Goal: Information Seeking & Learning: Compare options

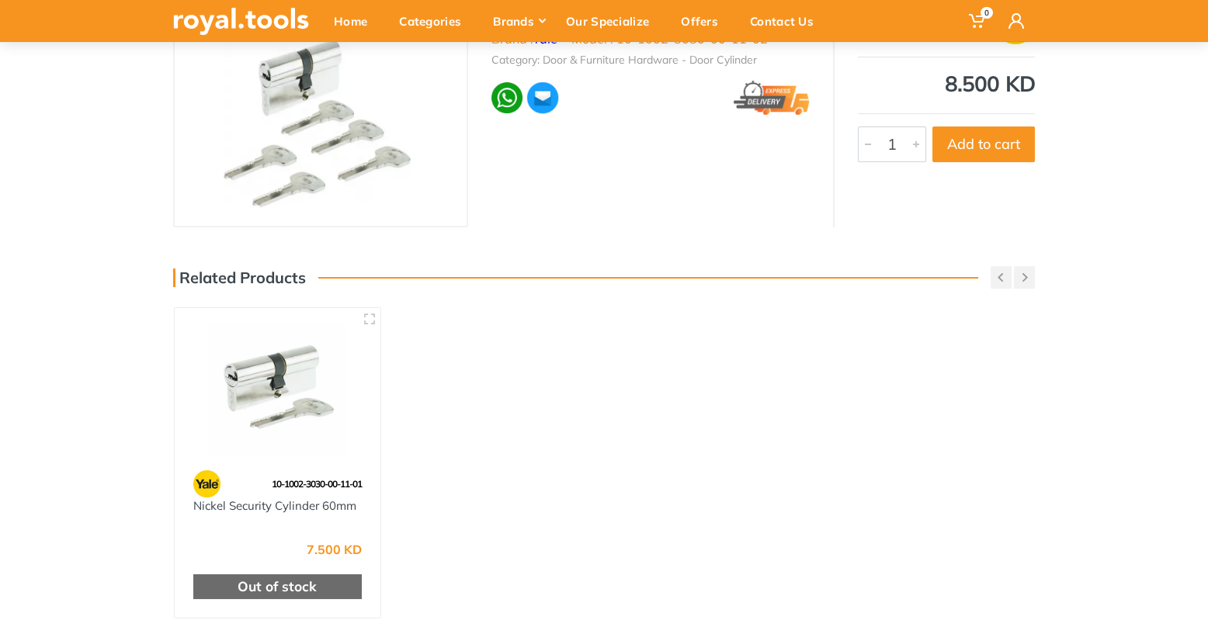
scroll to position [186, 0]
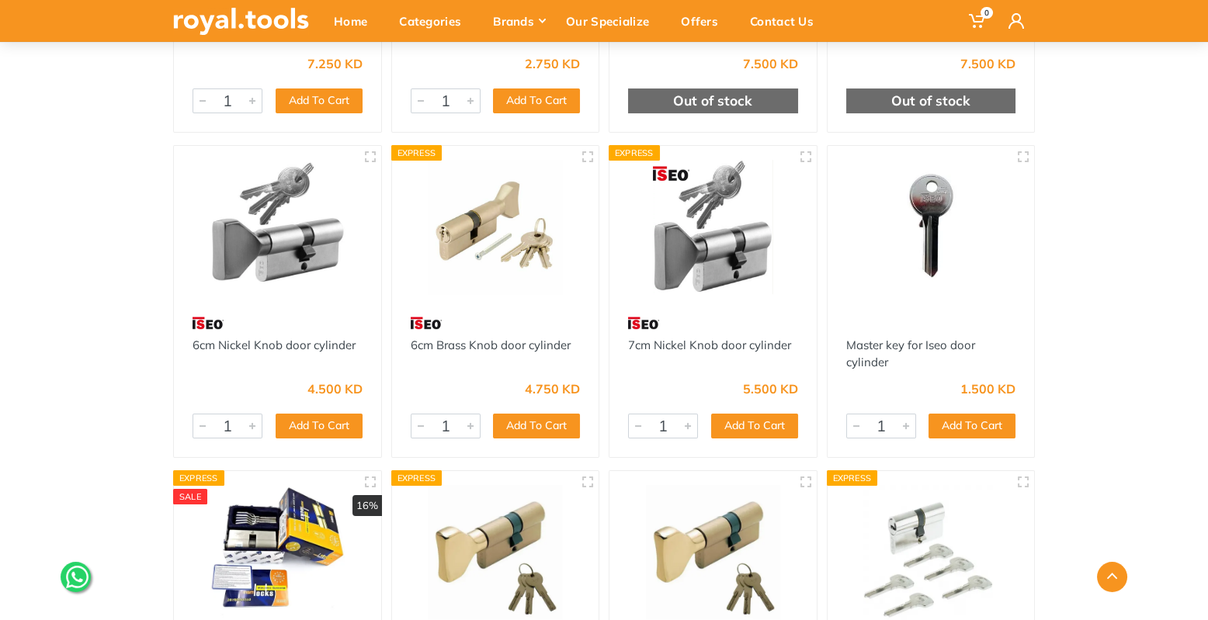
scroll to position [761, 0]
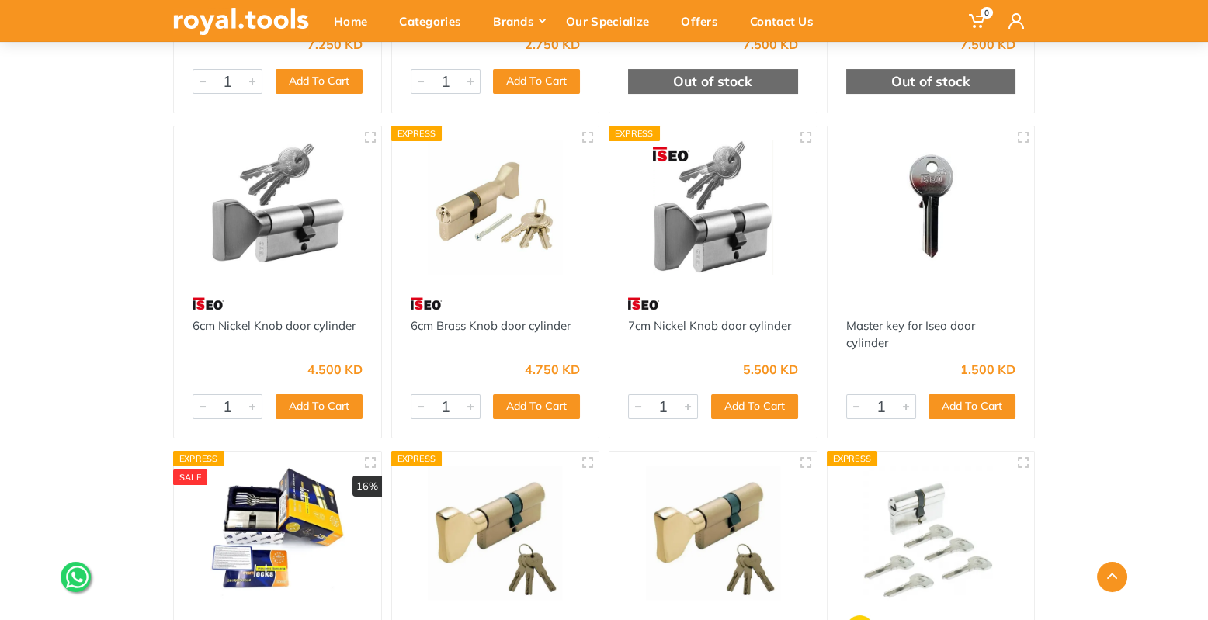
click at [260, 197] on img at bounding box center [277, 208] width 179 height 134
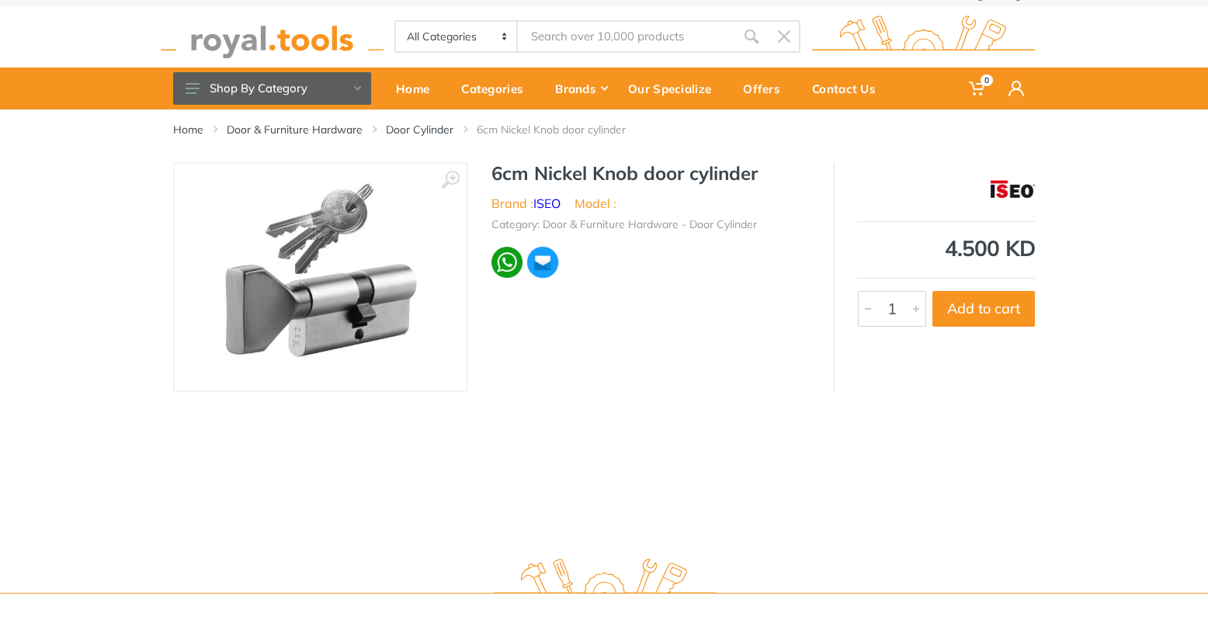
scroll to position [4, 0]
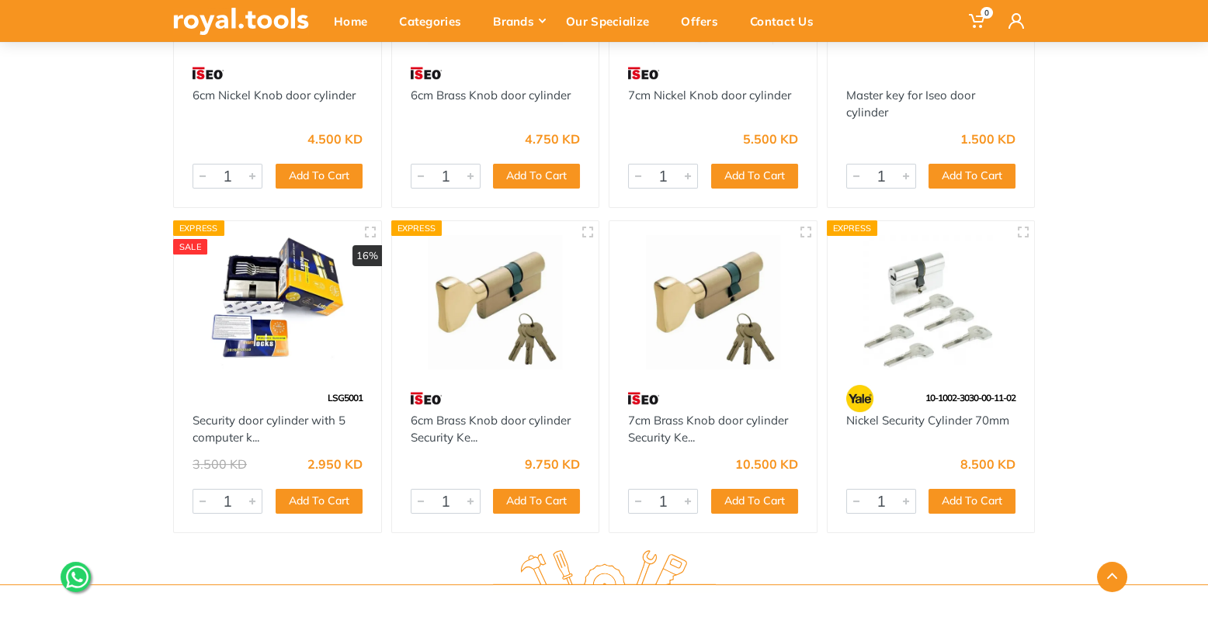
scroll to position [993, 0]
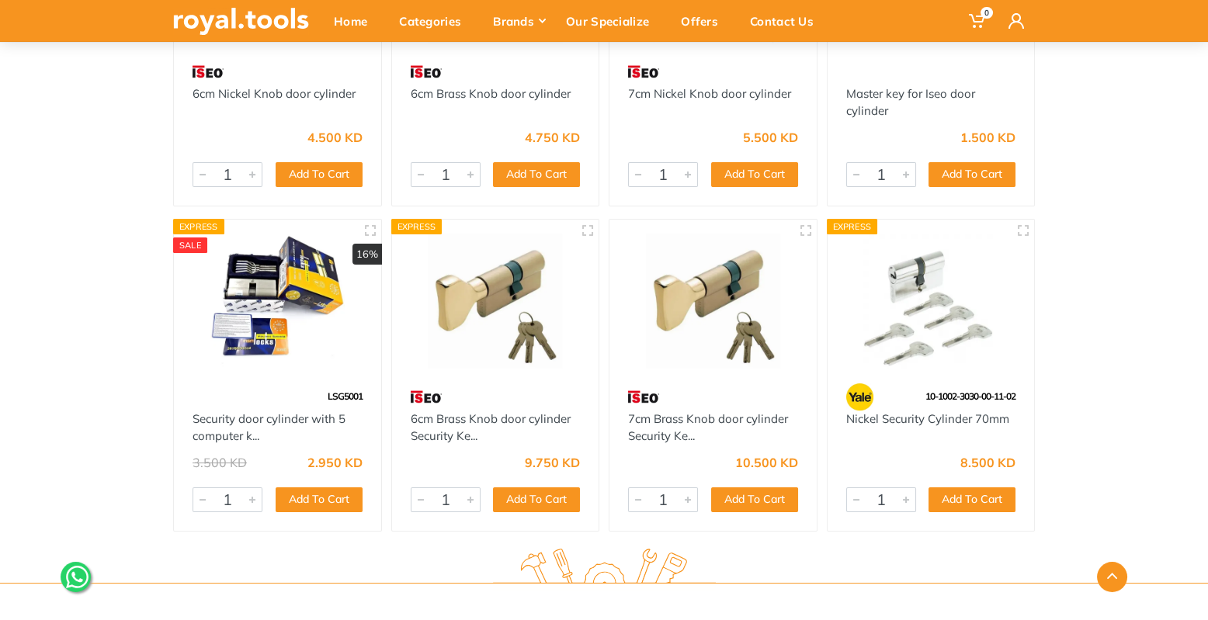
click at [953, 315] on img at bounding box center [931, 301] width 179 height 134
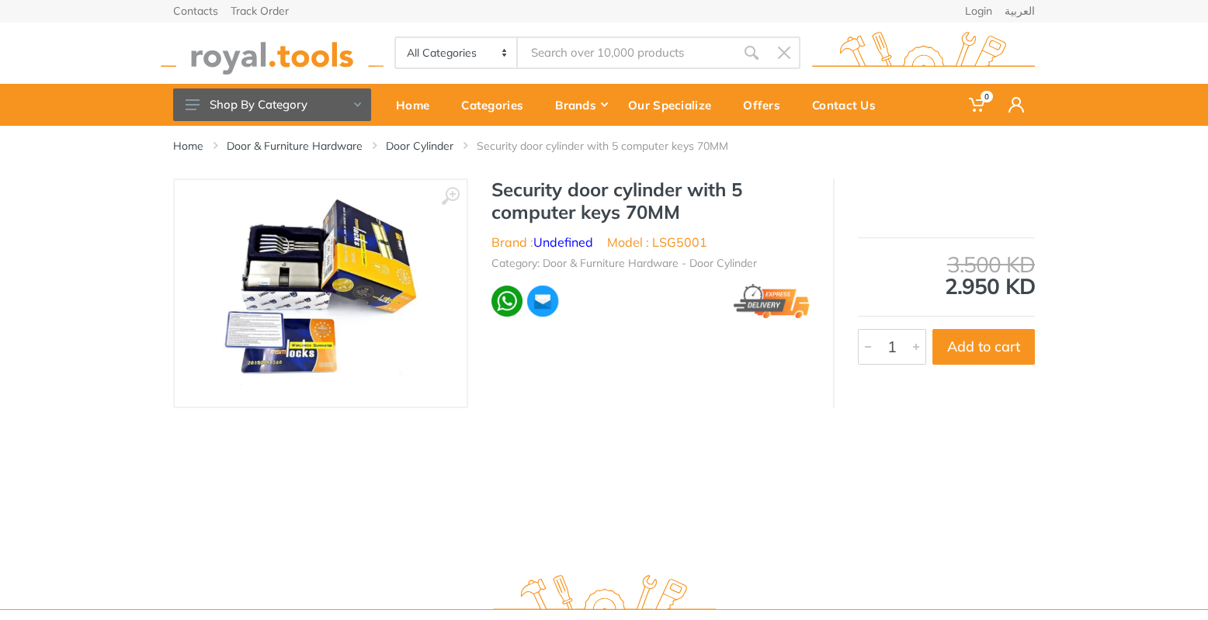
click at [283, 264] on img at bounding box center [321, 294] width 196 height 196
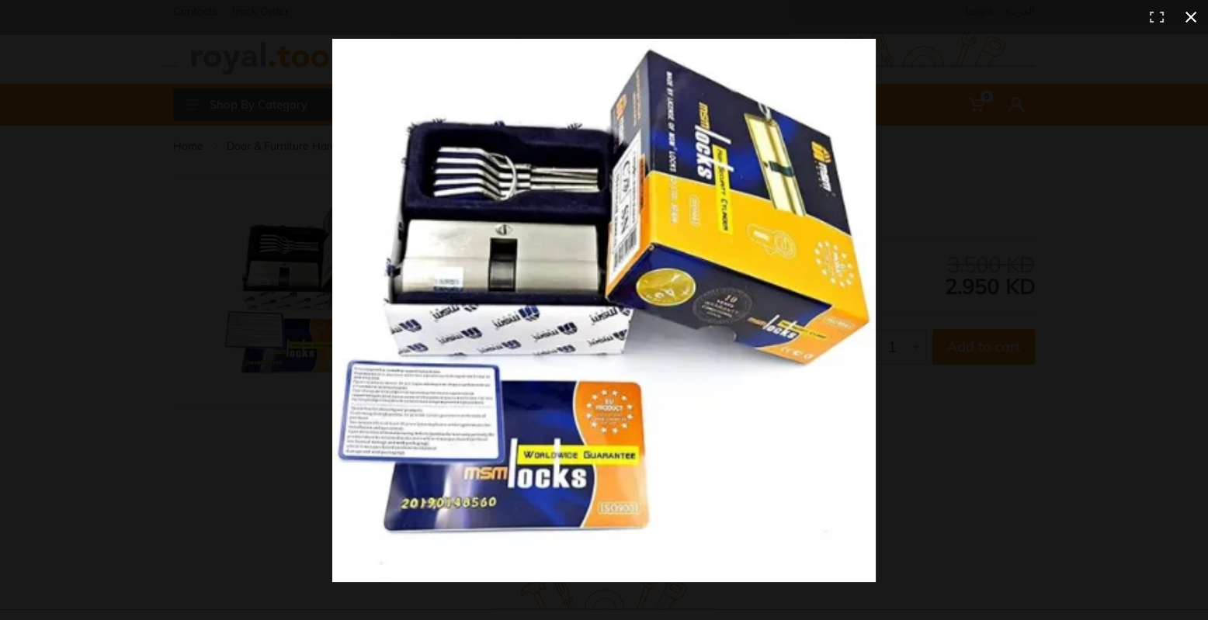
click at [208, 301] on div at bounding box center [604, 310] width 1208 height 620
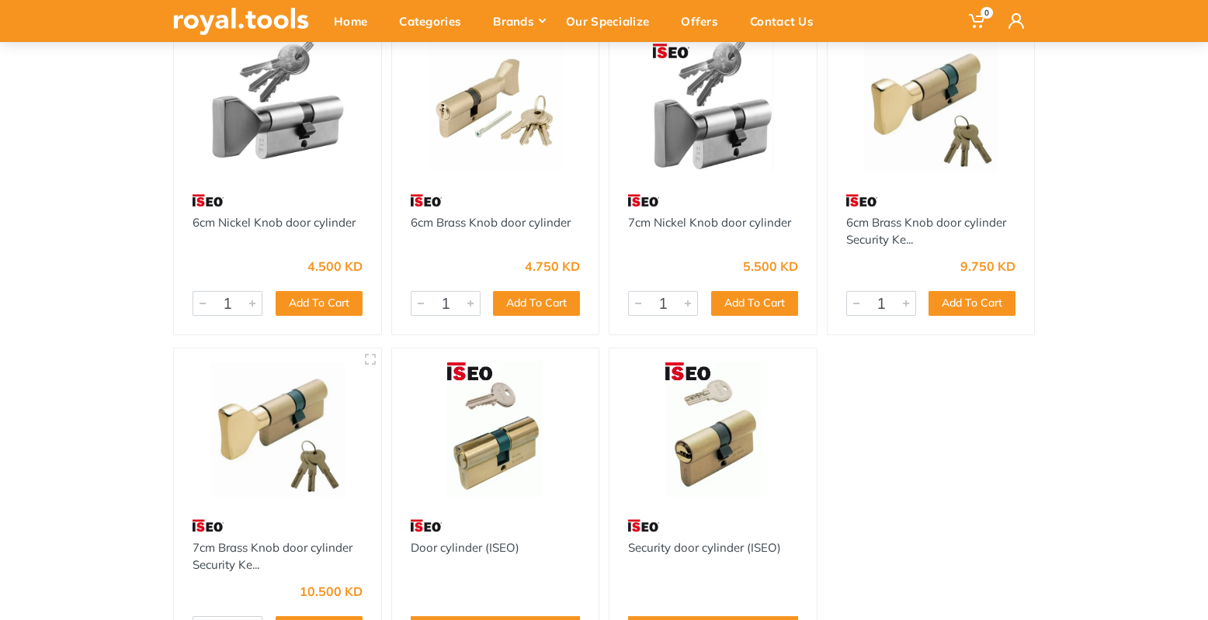
scroll to position [194, 0]
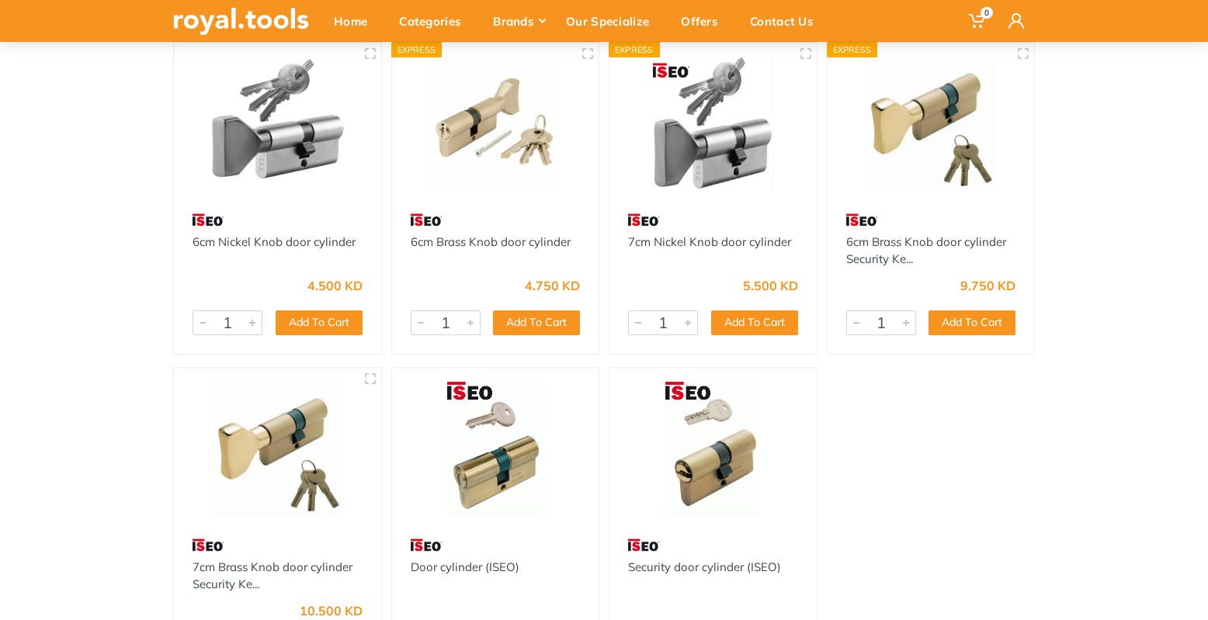
click at [664, 158] on img at bounding box center [713, 124] width 179 height 134
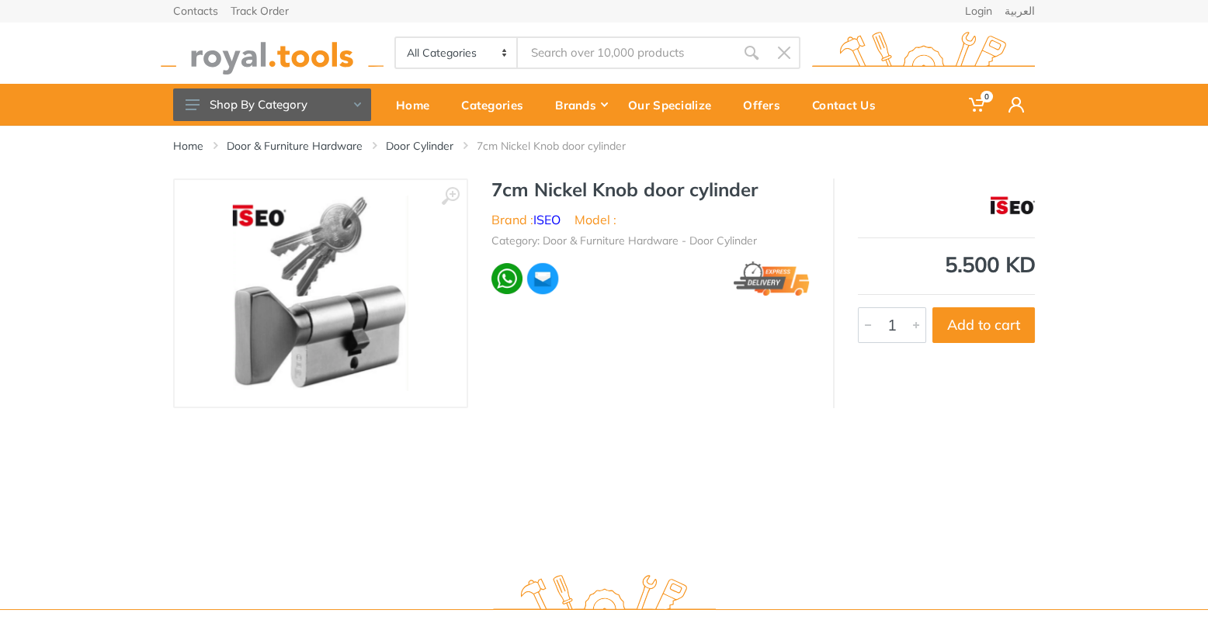
click at [603, 41] on input "Site search" at bounding box center [626, 52] width 217 height 33
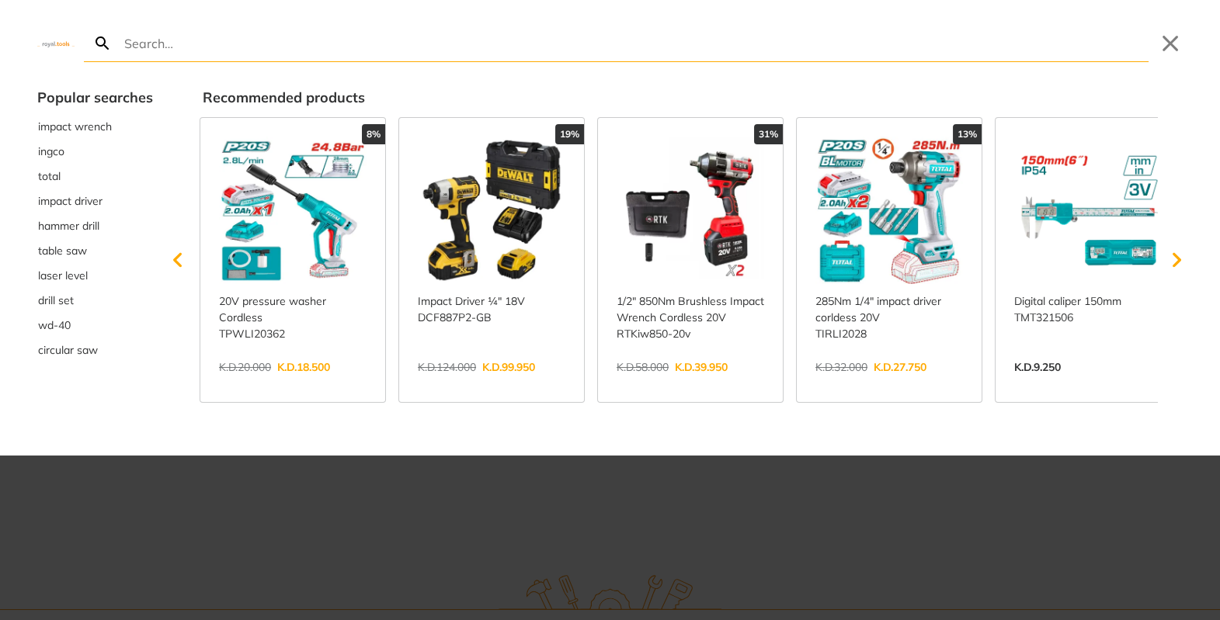
click at [728, 534] on div at bounding box center [610, 310] width 1220 height 620
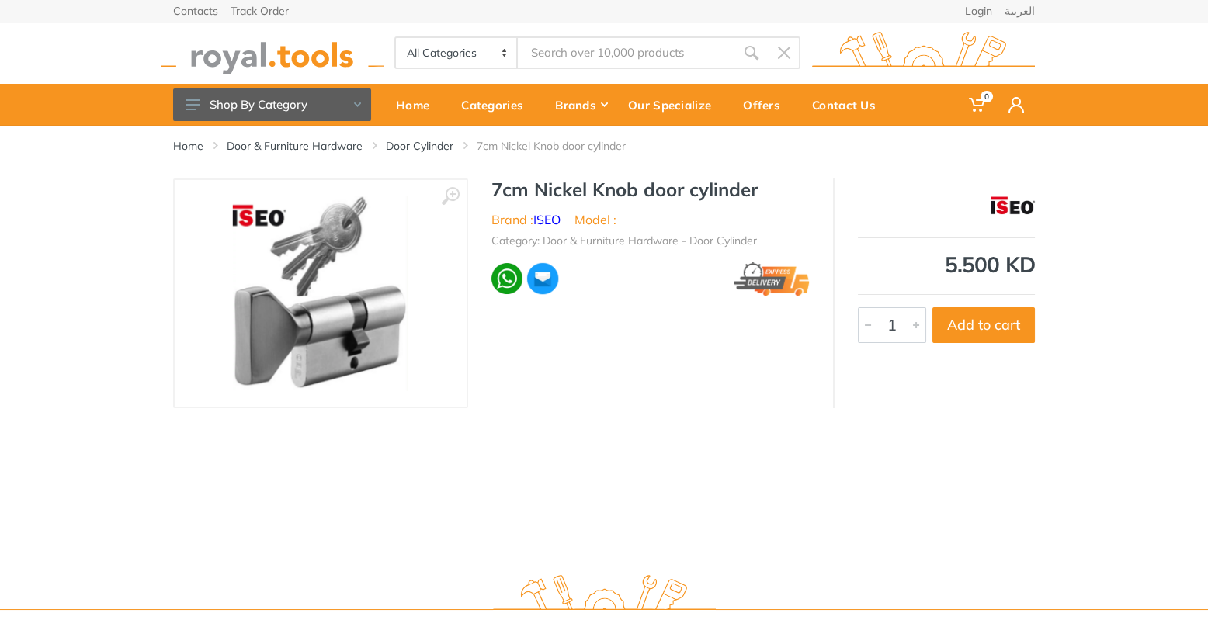
click at [721, 194] on h1 "7cm Nickel Knob door cylinder" at bounding box center [651, 190] width 318 height 23
copy h1 "cylinder"
click at [572, 46] on input "Site search" at bounding box center [626, 52] width 217 height 33
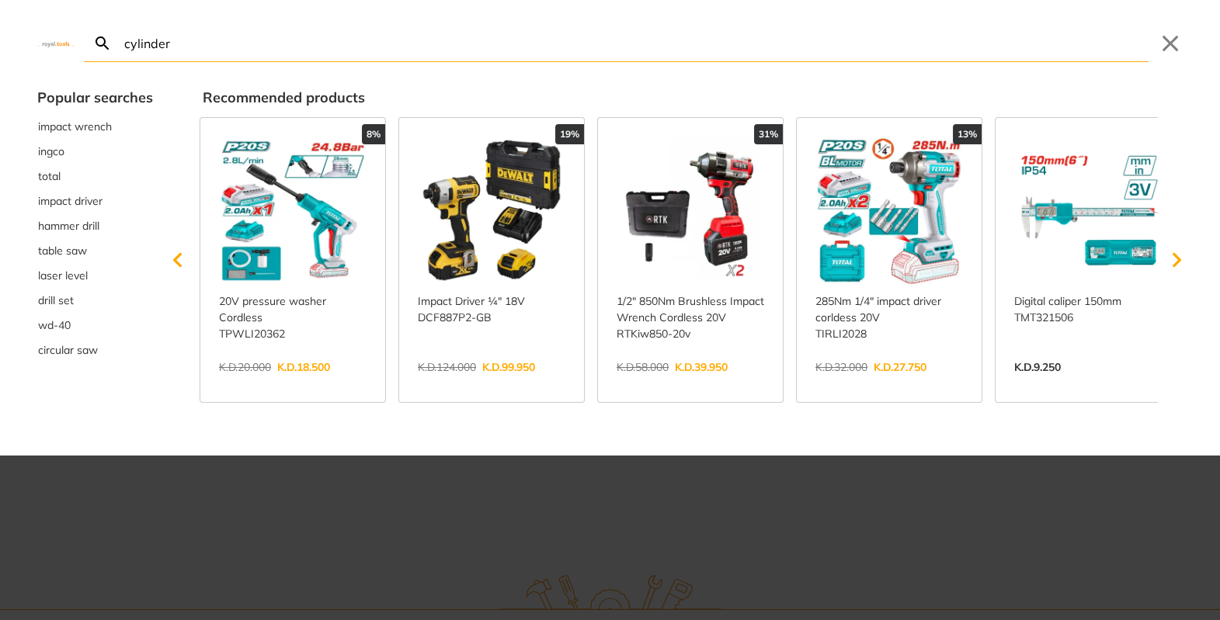
type input "cylinder"
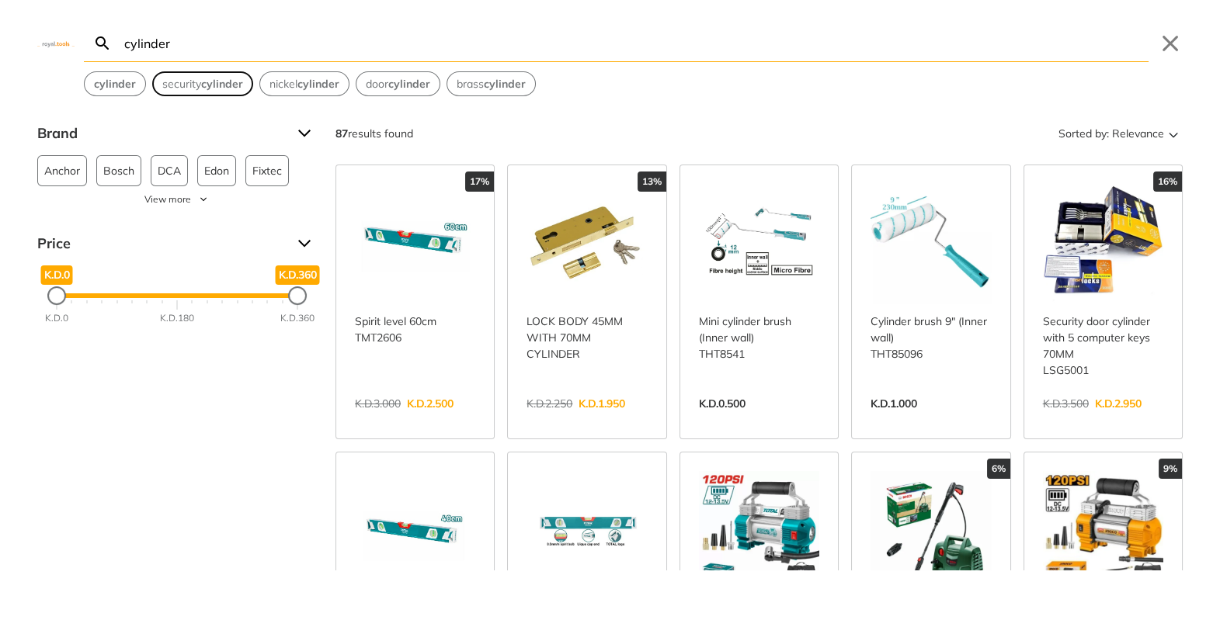
click at [227, 91] on span "security cylinder" at bounding box center [202, 84] width 81 height 16
type input "security cylinder"
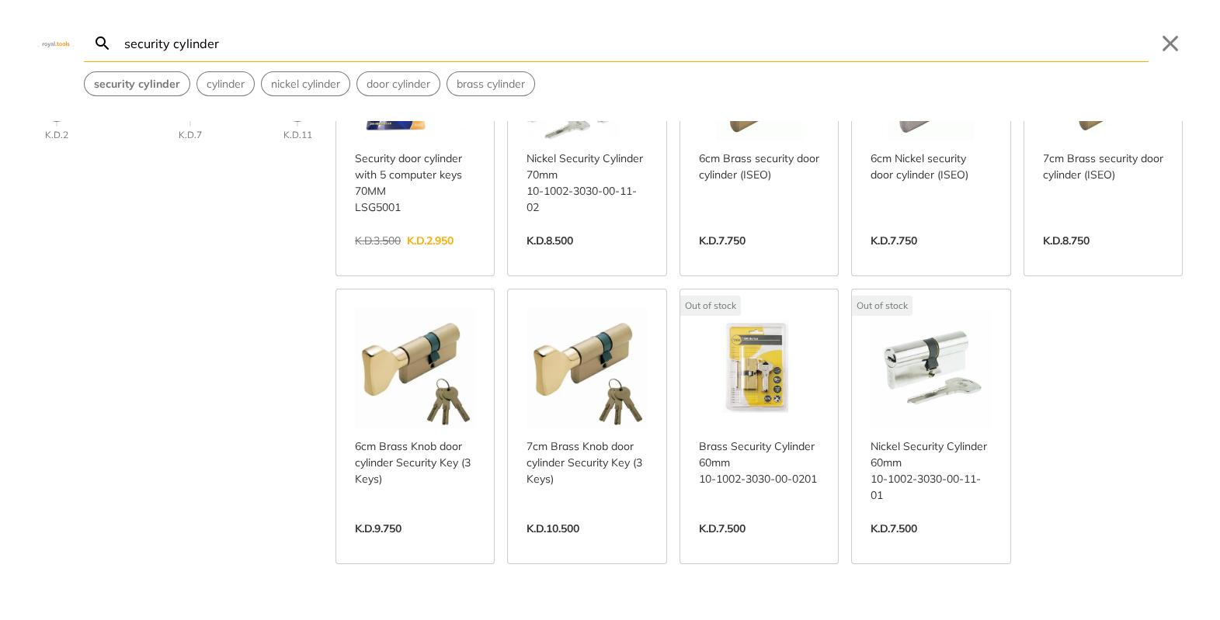
scroll to position [177, 0]
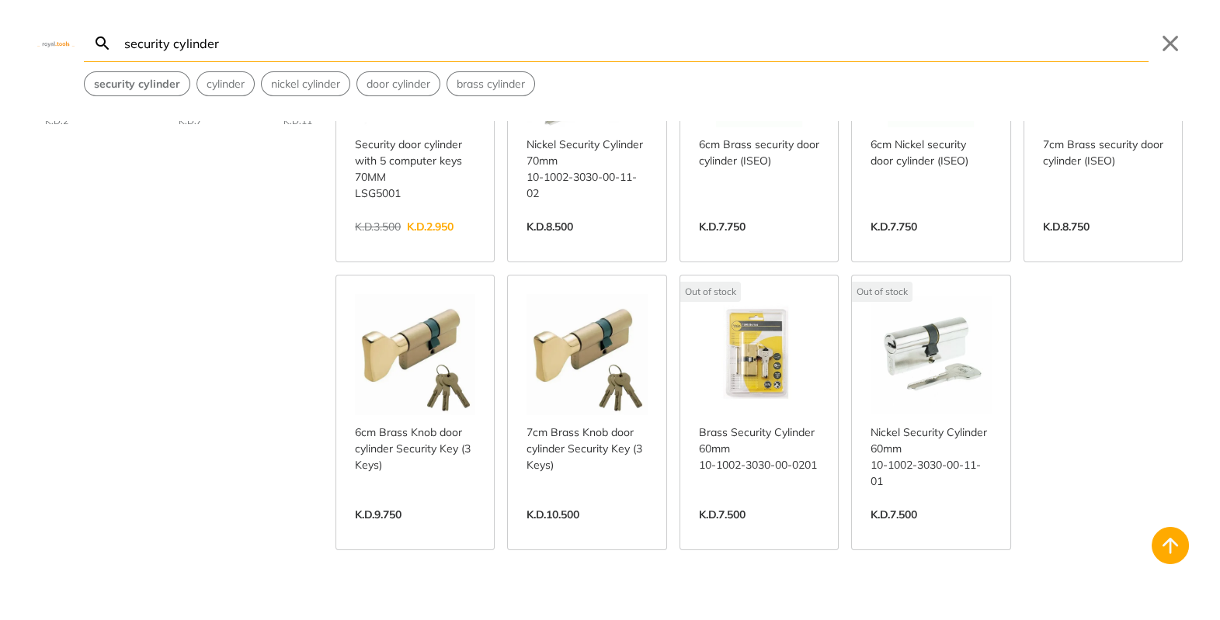
click at [573, 531] on link "View more →" at bounding box center [586, 531] width 120 height 0
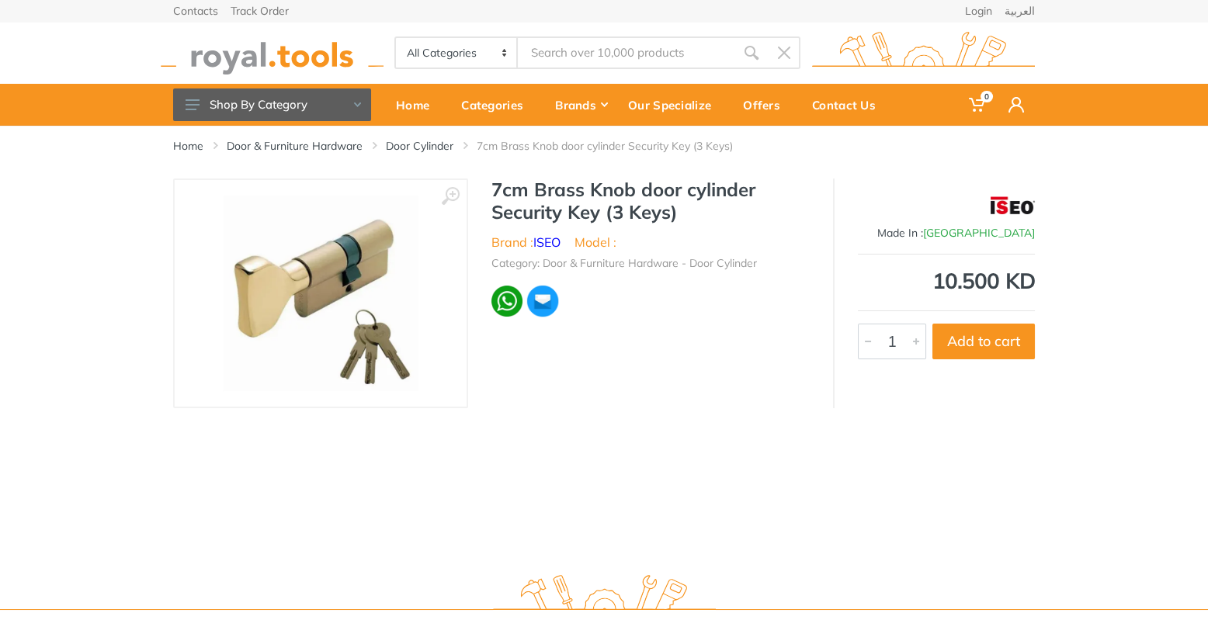
type input "security cylinder"
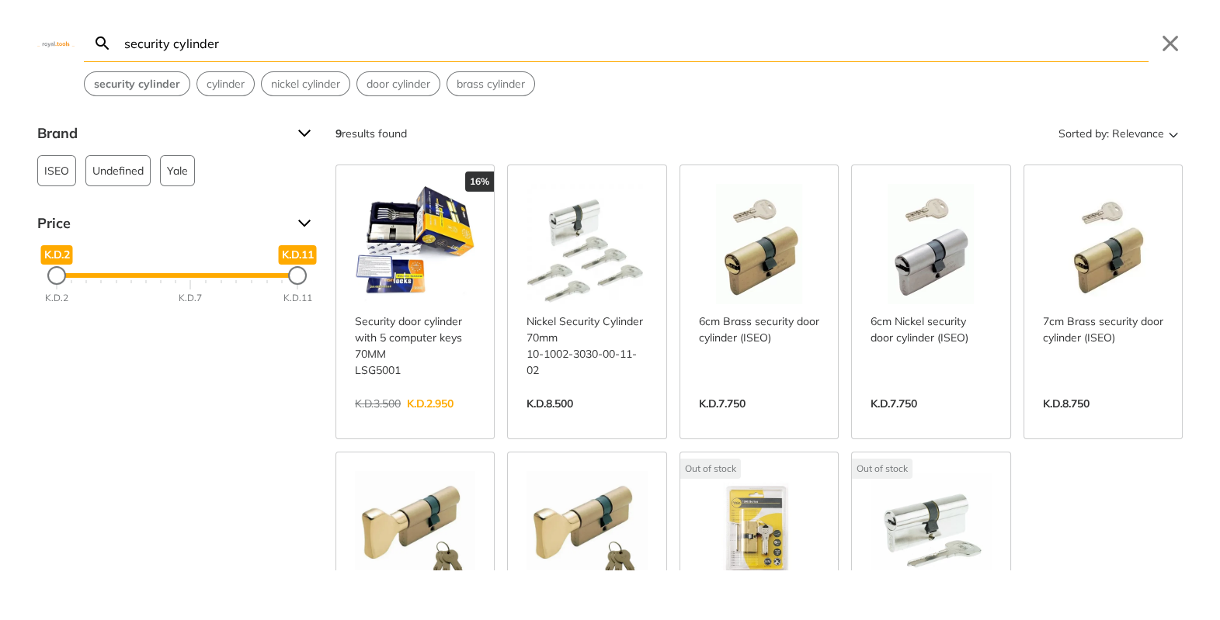
click at [440, 420] on link "View more →" at bounding box center [415, 420] width 120 height 0
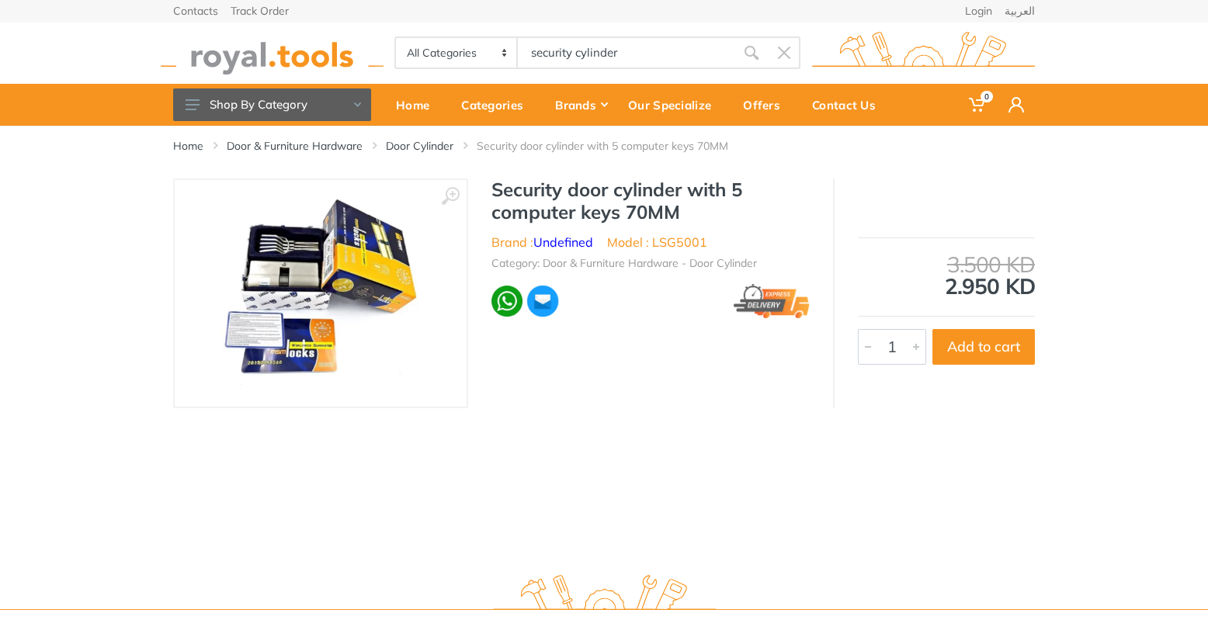
click at [294, 293] on img at bounding box center [321, 294] width 196 height 196
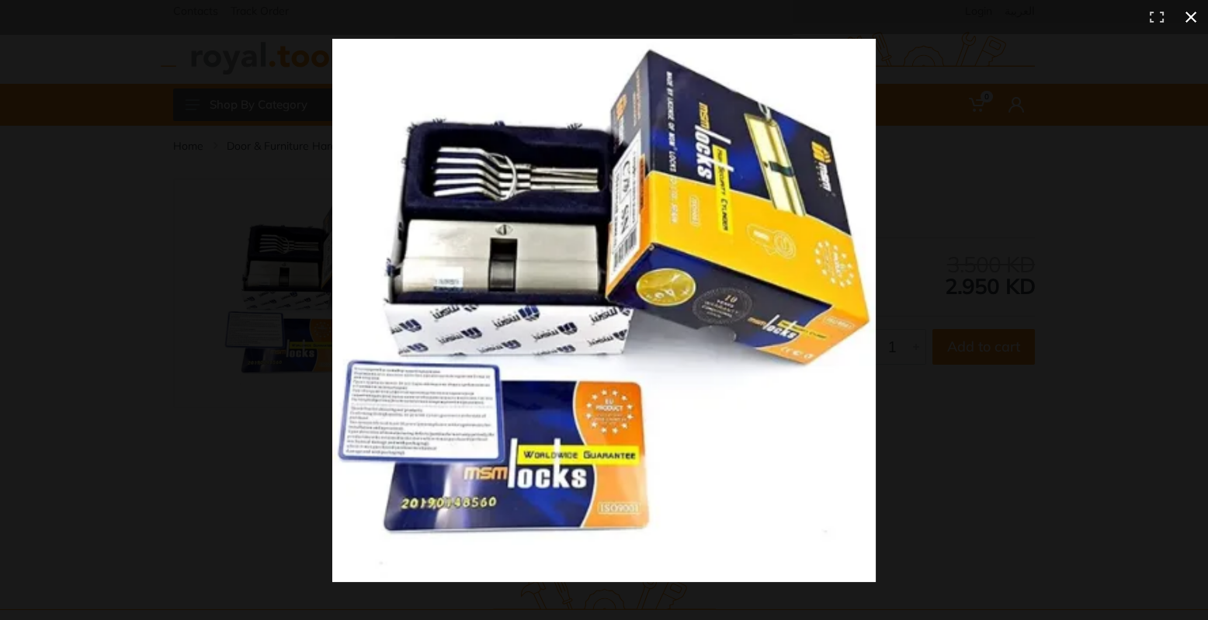
click at [204, 335] on div at bounding box center [604, 310] width 1208 height 620
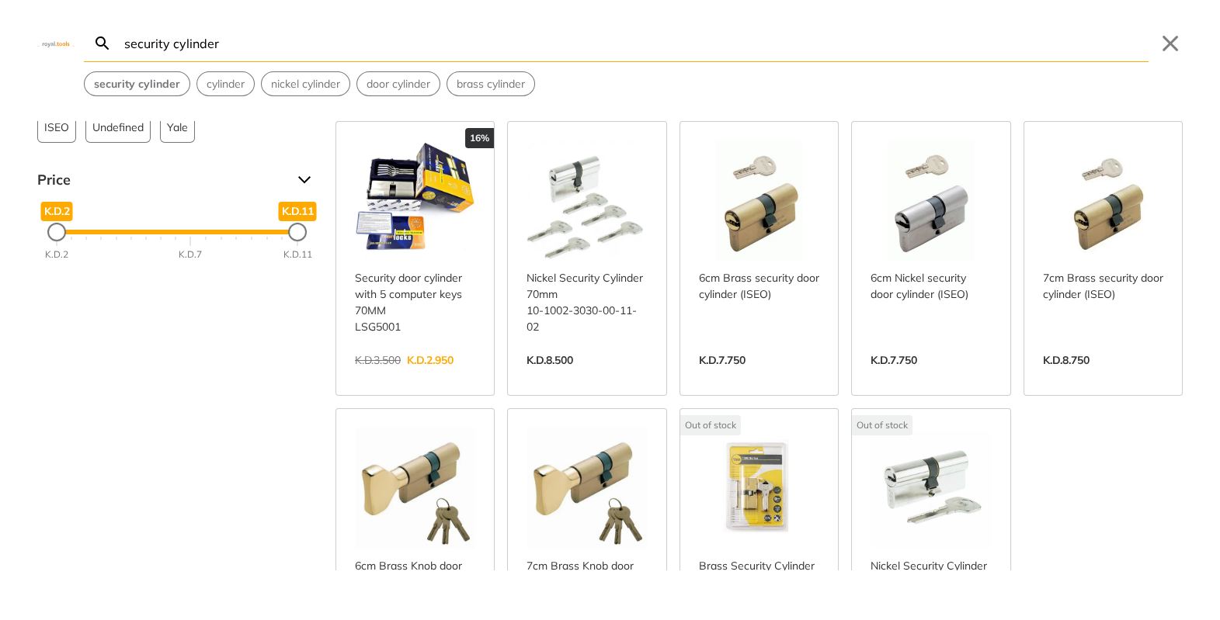
scroll to position [41, 0]
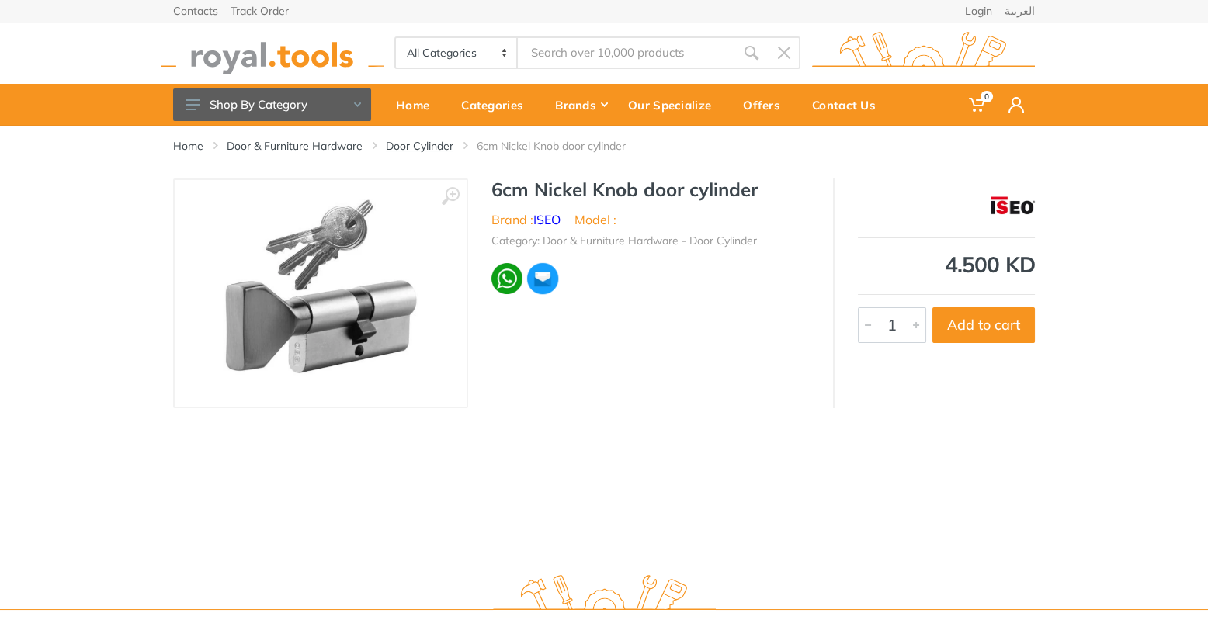
click at [433, 147] on link "Door Cylinder" at bounding box center [420, 146] width 68 height 16
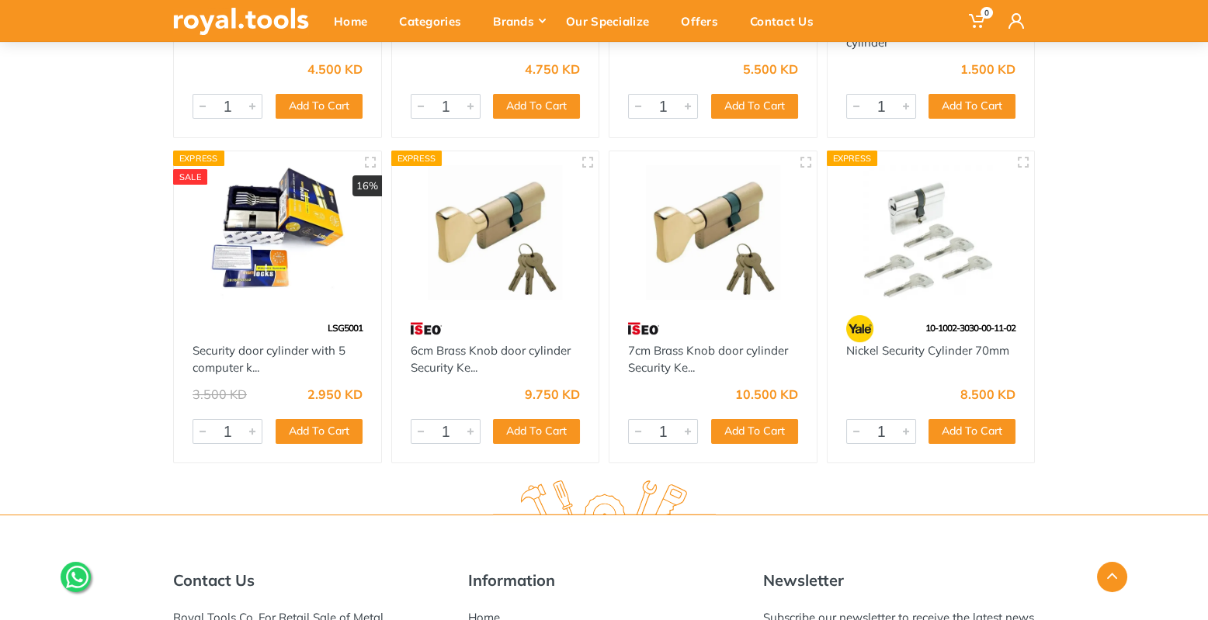
scroll to position [929, 0]
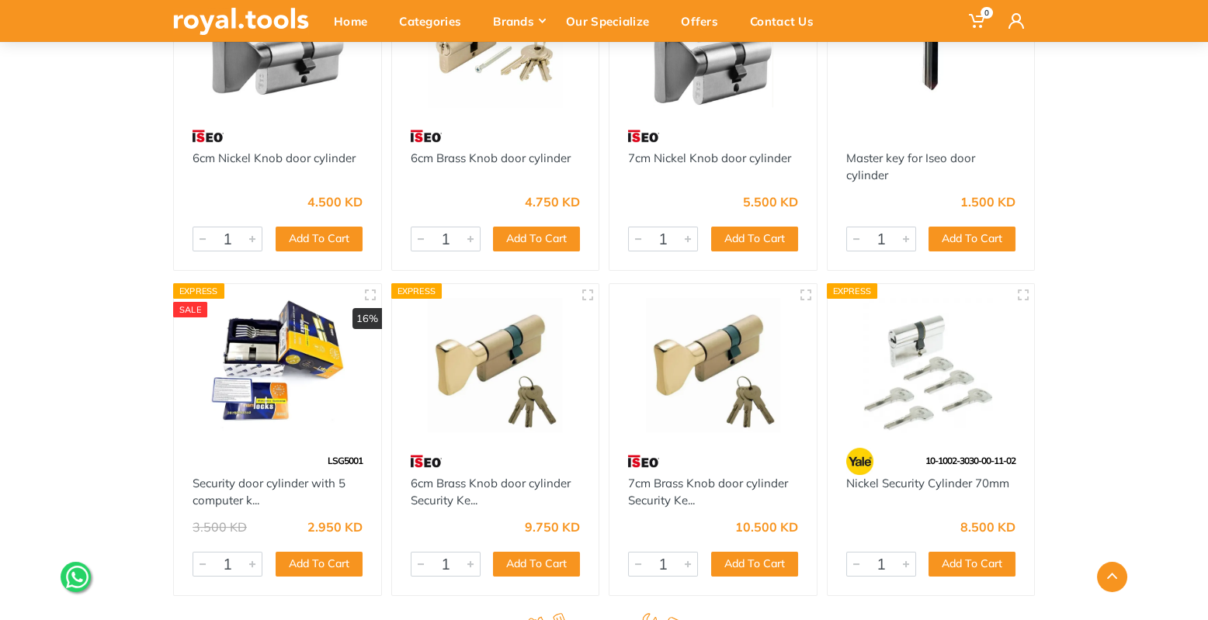
click at [924, 408] on img at bounding box center [931, 365] width 179 height 134
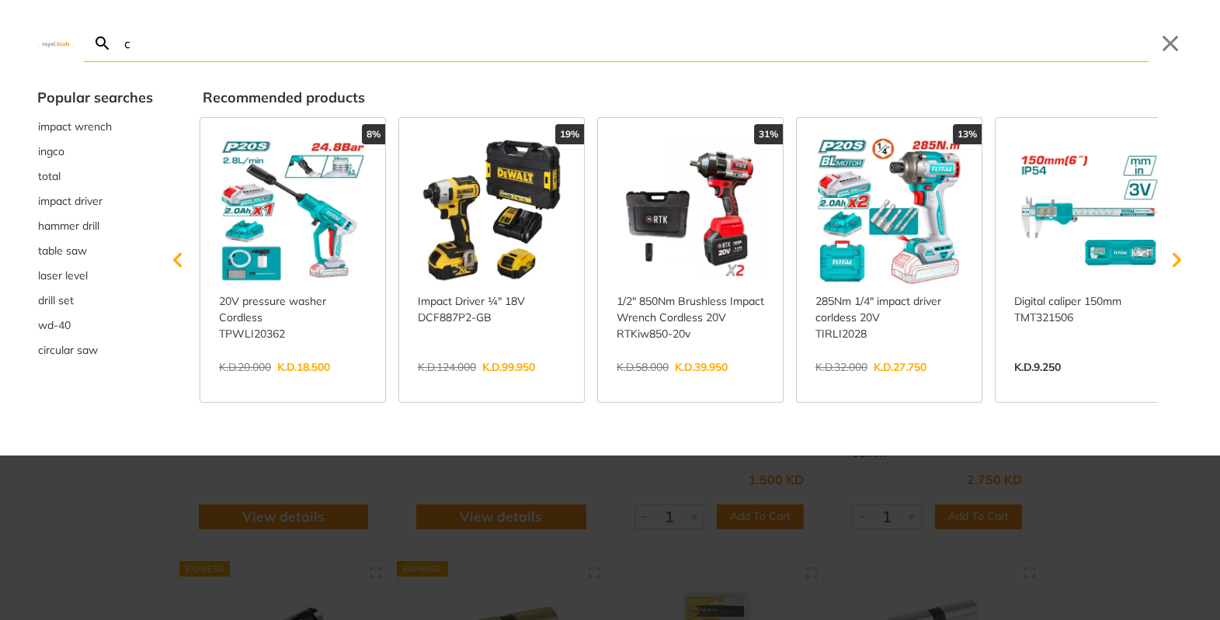
type input "c"
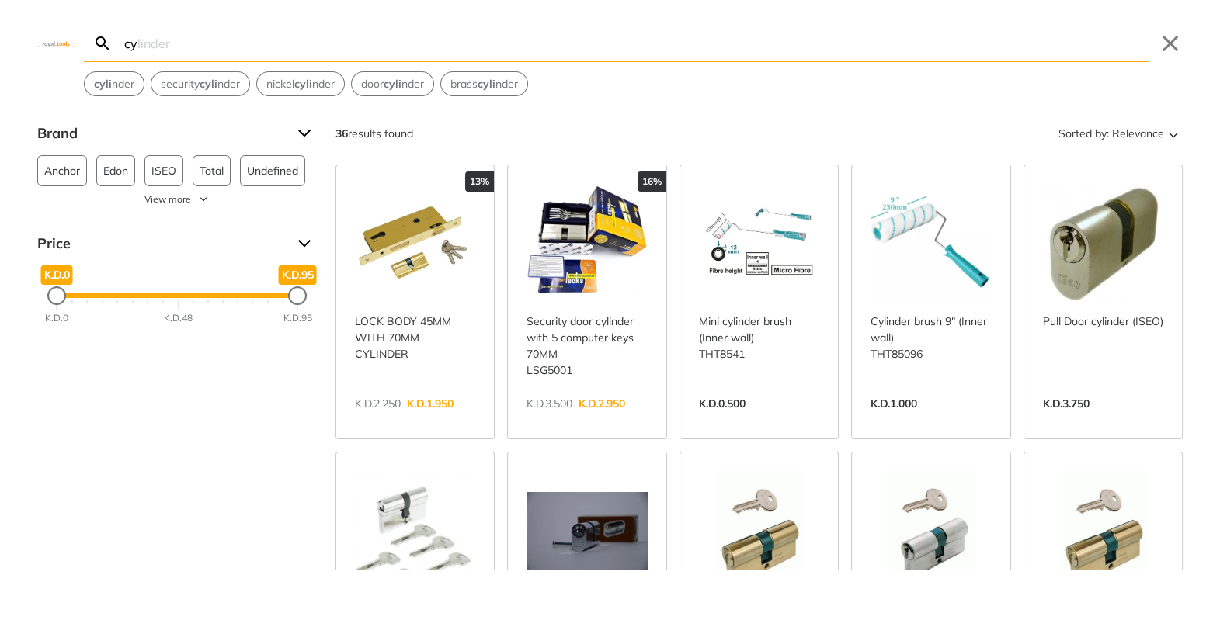
type input "c"
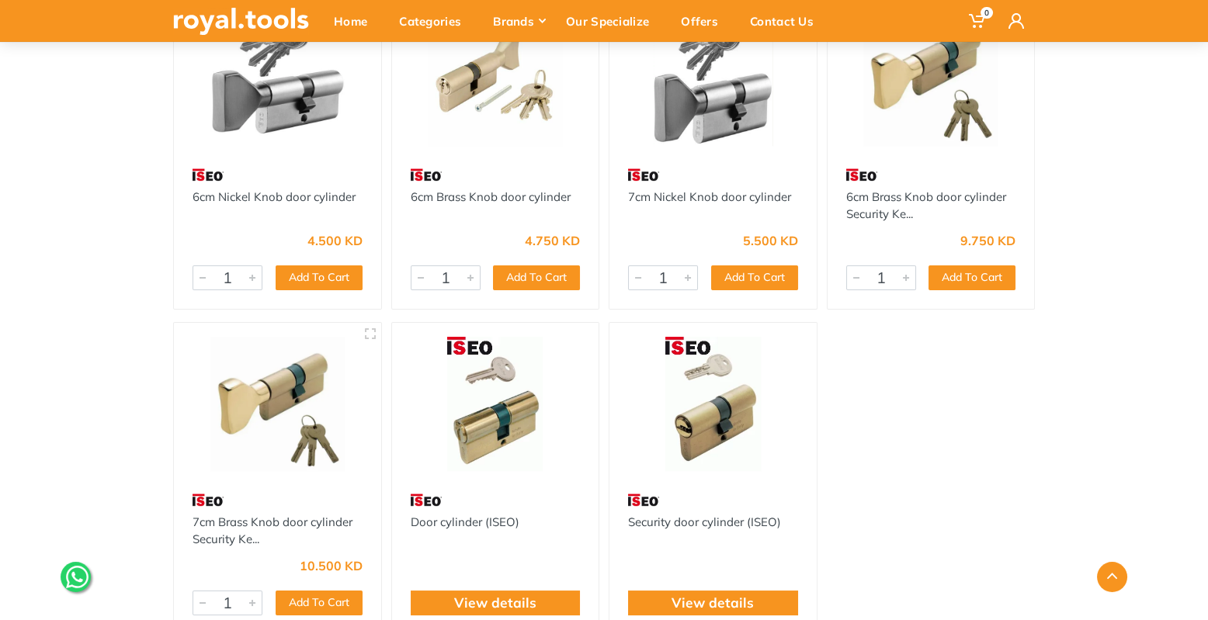
scroll to position [250, 0]
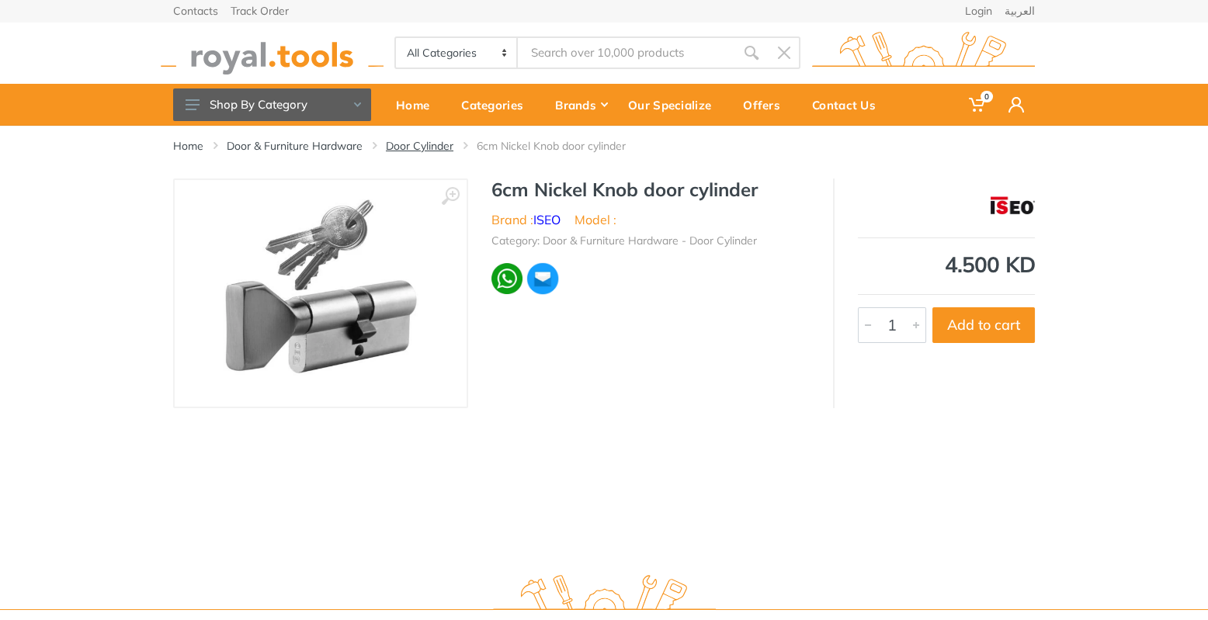
click at [412, 144] on link "Door Cylinder" at bounding box center [420, 146] width 68 height 16
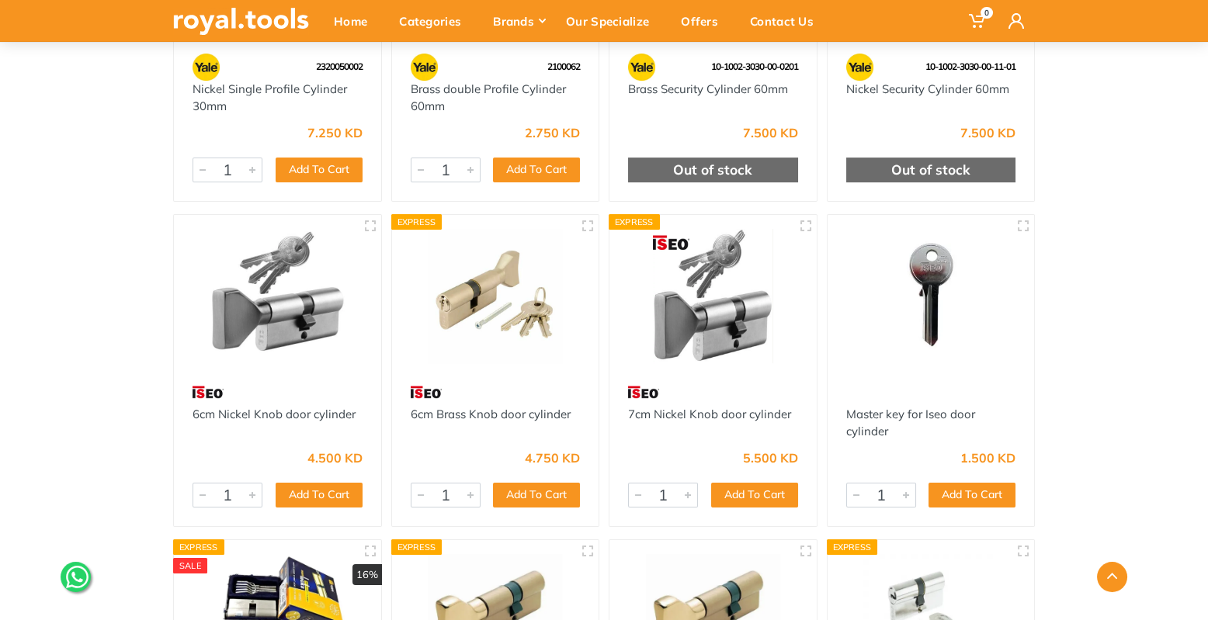
scroll to position [688, 0]
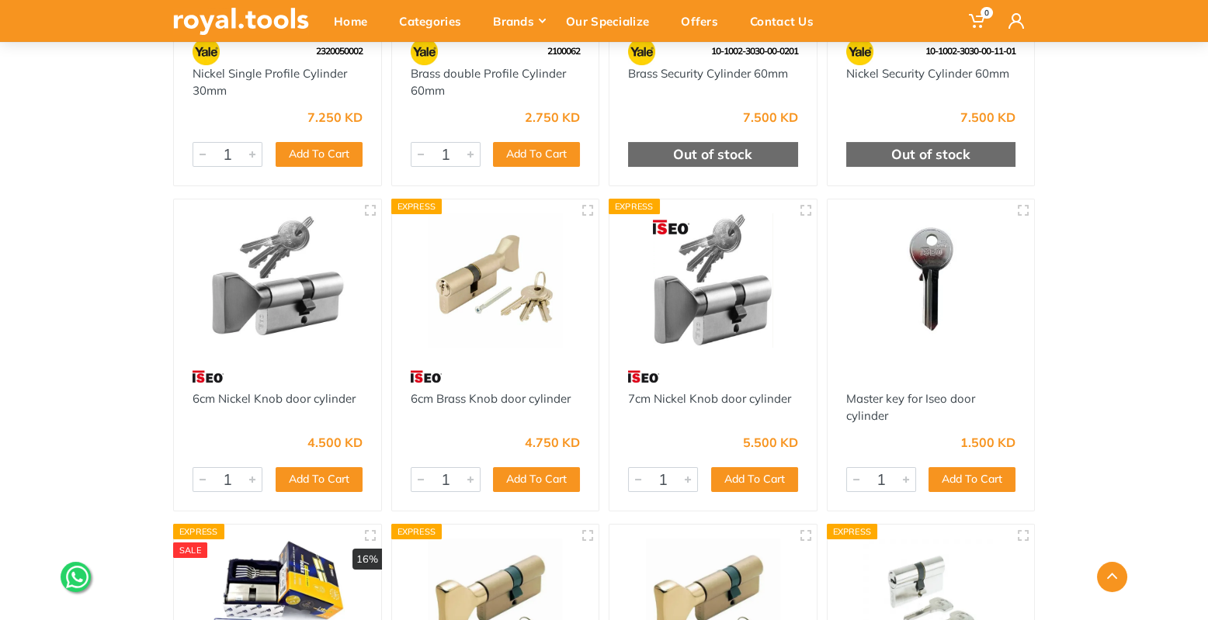
click at [1080, 300] on div "Home Category Door & Furniture Hardware Door Cylinder" at bounding box center [604, 157] width 1208 height 1438
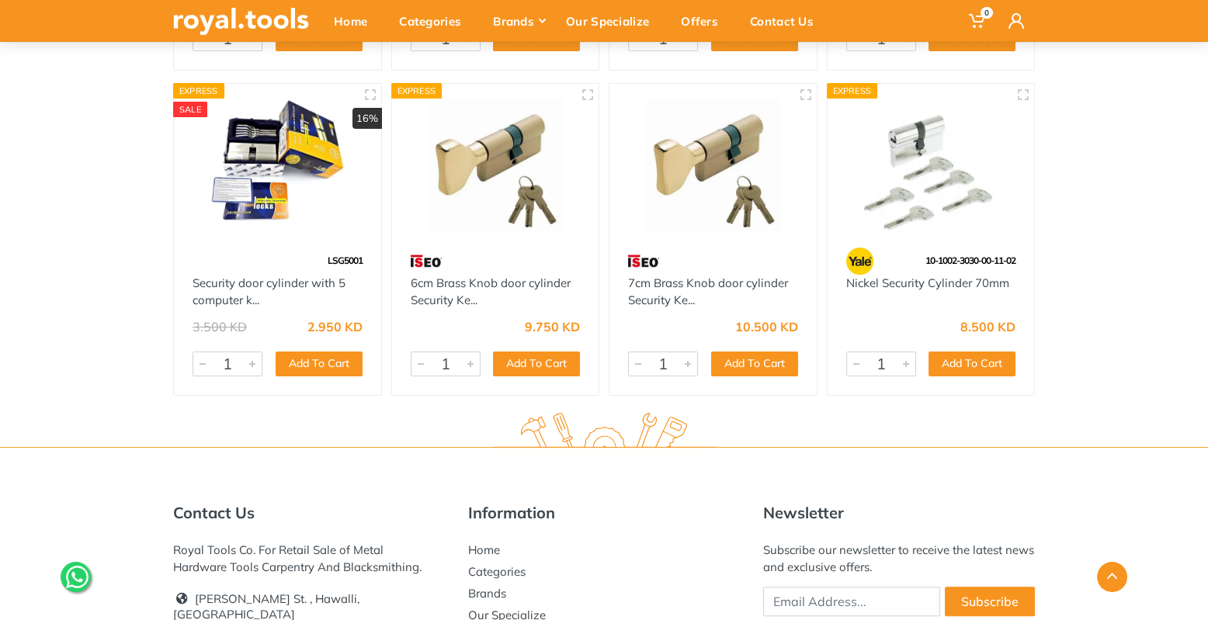
scroll to position [1131, 0]
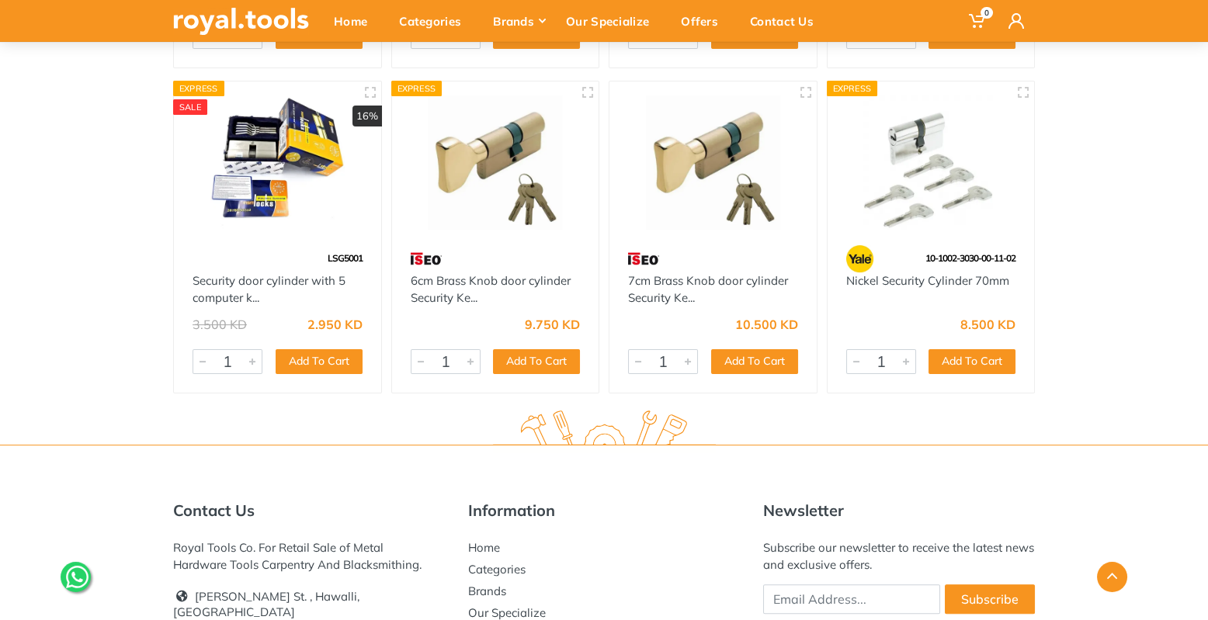
click at [926, 249] on div "10-1002-3030-00-11-02" at bounding box center [931, 258] width 207 height 27
click at [923, 303] on div "Nickel Security Cylinder 70mm" at bounding box center [931, 290] width 170 height 35
click at [926, 279] on link "Nickel Security Cylinder 70mm" at bounding box center [927, 280] width 163 height 15
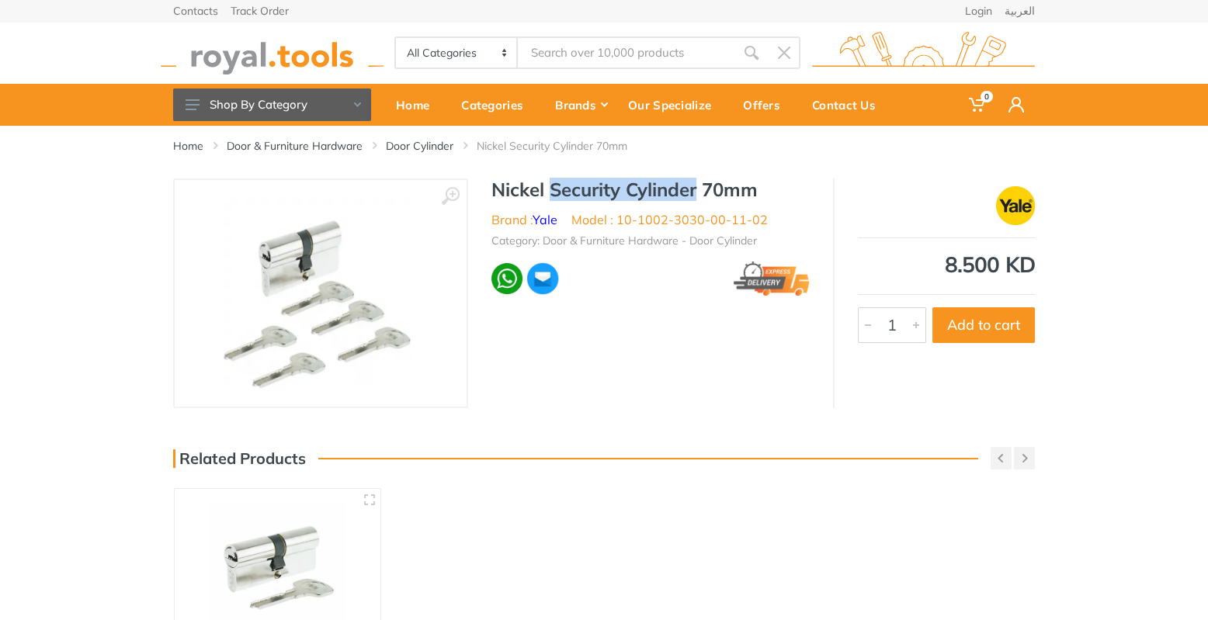
drag, startPoint x: 554, startPoint y: 193, endPoint x: 697, endPoint y: 196, distance: 143.7
click at [697, 196] on h1 "Nickel Security Cylinder 70mm" at bounding box center [651, 190] width 318 height 23
copy h1 "Security Cylinder"
click at [622, 50] on input "Site search" at bounding box center [626, 52] width 217 height 33
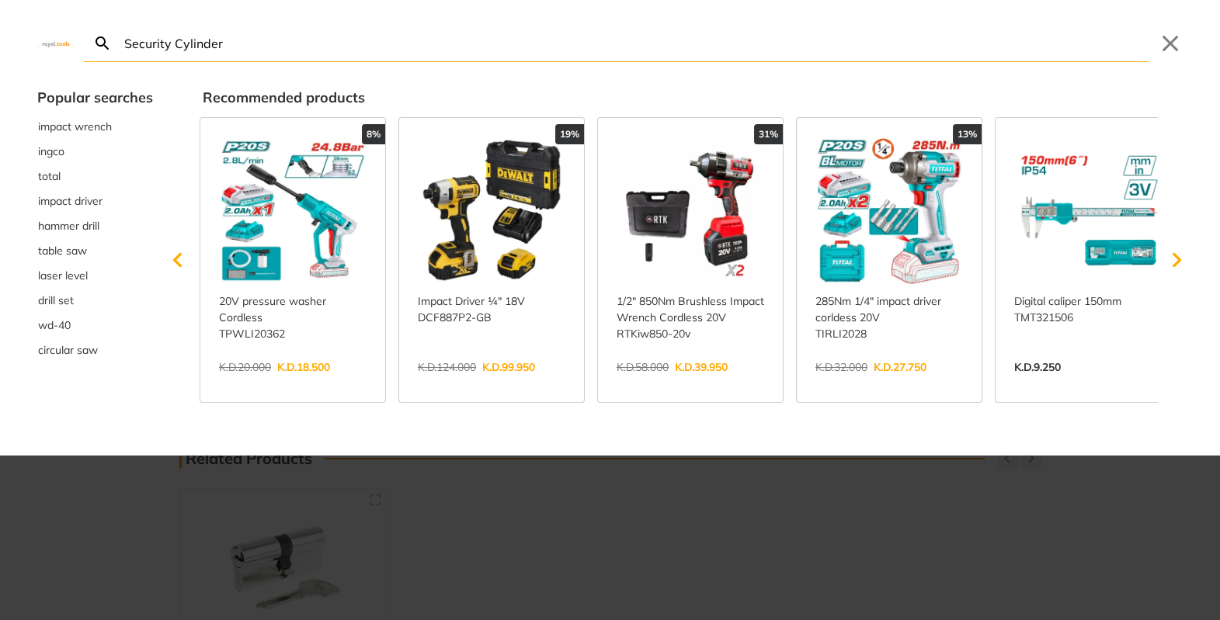
type input "Security Cylinder"
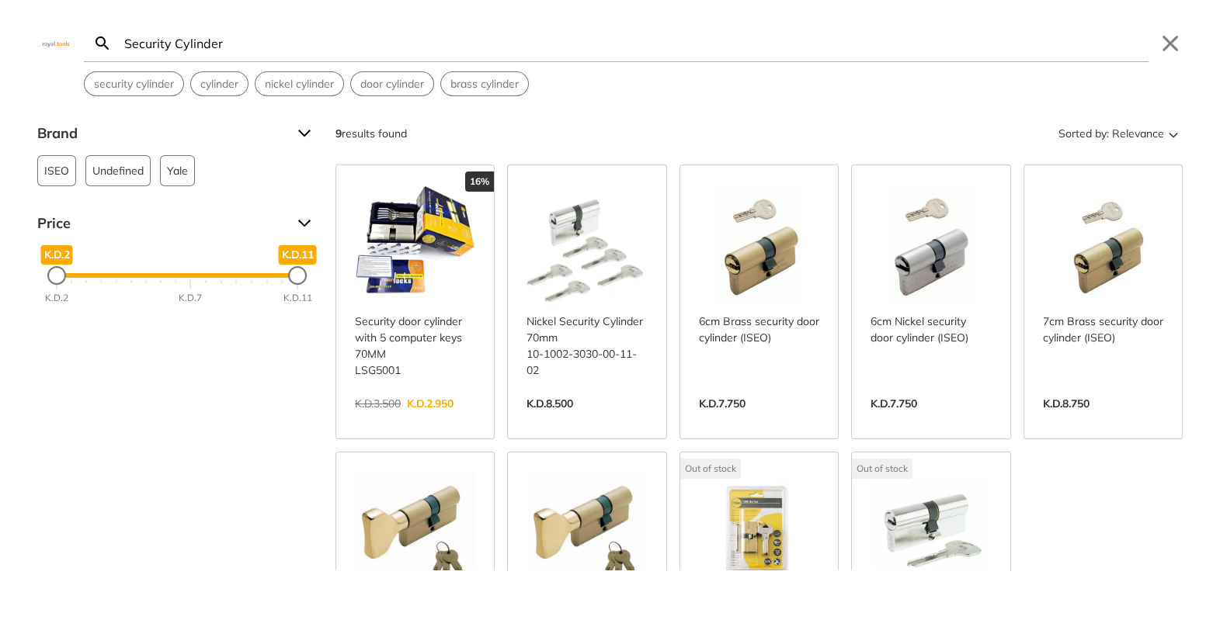
click at [1089, 510] on div "16% Security door cylinder with 5 computer keys 70MM LSG5001 K.D.2.950 K.D.3.50…" at bounding box center [758, 446] width 847 height 563
click at [904, 420] on link "View more →" at bounding box center [930, 420] width 120 height 0
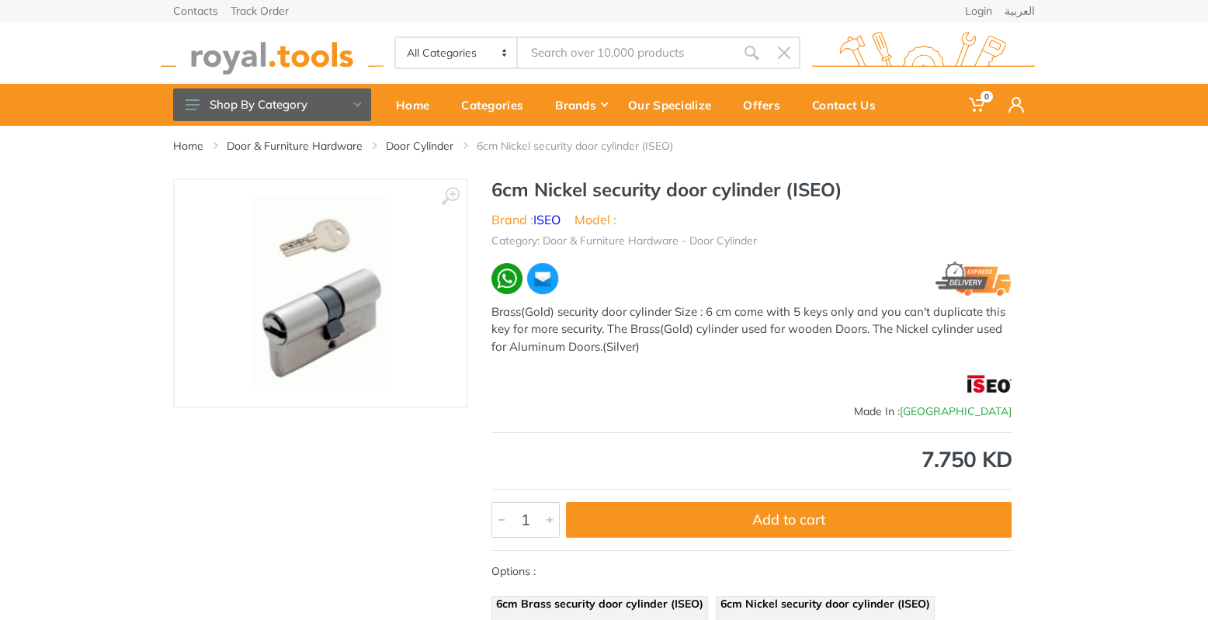
type input "Security Cylinder"
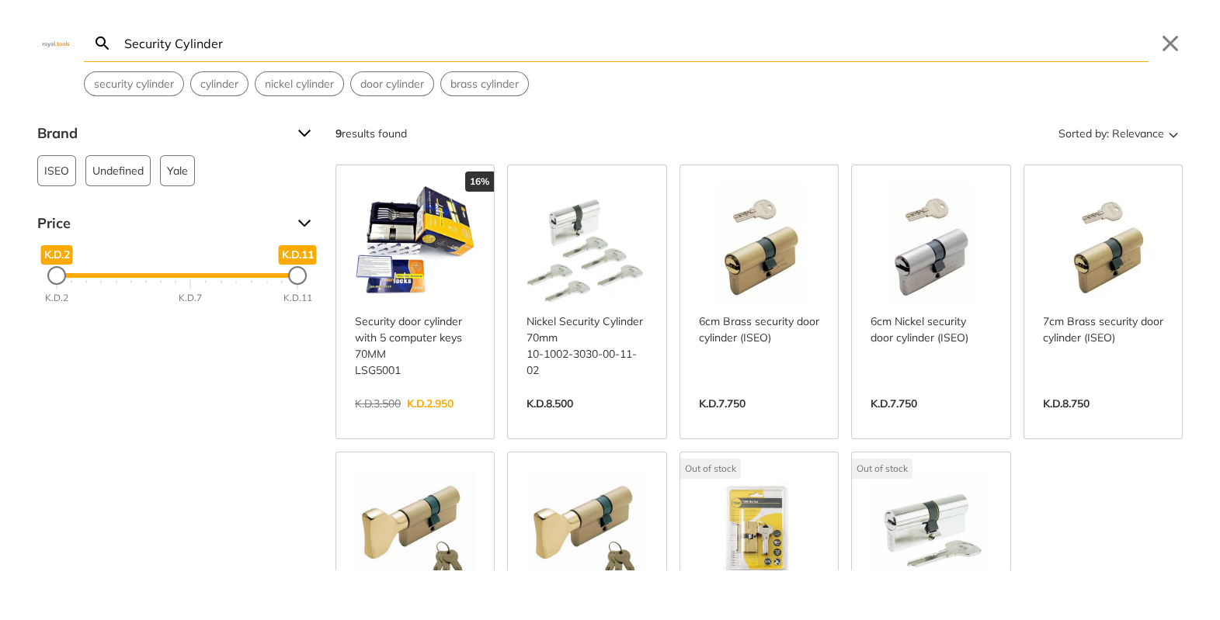
click at [610, 420] on link "View more →" at bounding box center [586, 420] width 120 height 0
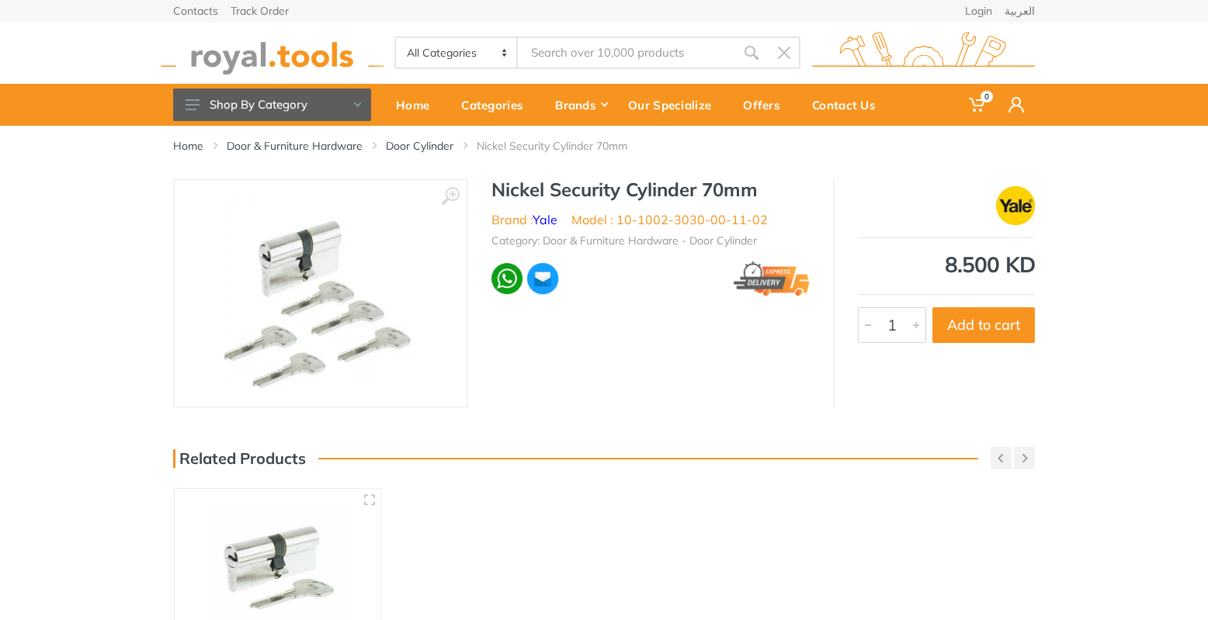
type input "Security Cylinder"
